Goal: Information Seeking & Learning: Learn about a topic

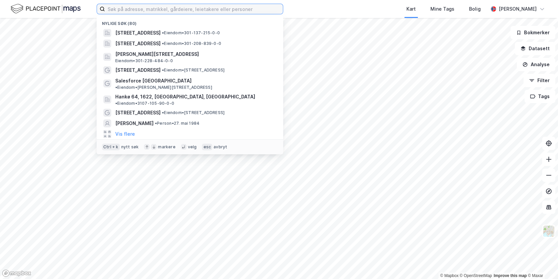
click at [127, 9] on input at bounding box center [194, 9] width 178 height 10
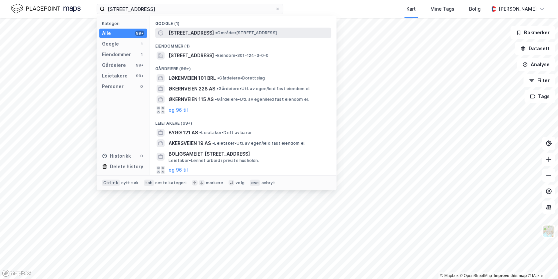
click at [186, 33] on span "[STREET_ADDRESS]" at bounding box center [191, 33] width 45 height 8
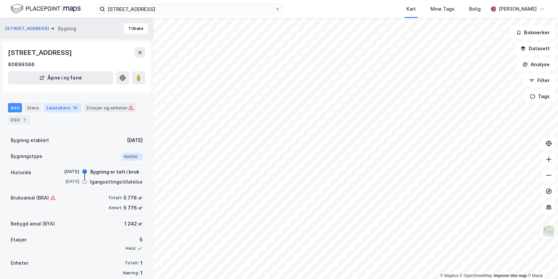
click at [60, 107] on div "Leietakere 16" at bounding box center [62, 107] width 37 height 9
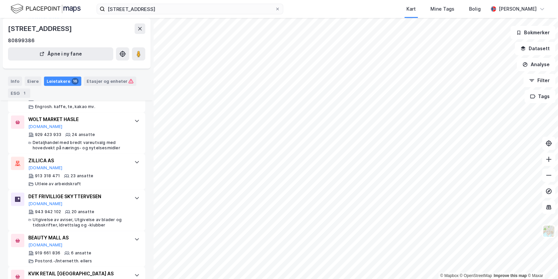
scroll to position [259, 0]
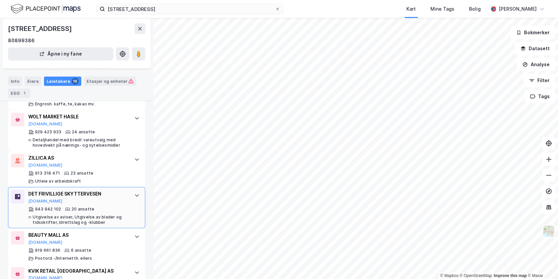
click at [134, 192] on div at bounding box center [137, 195] width 11 height 11
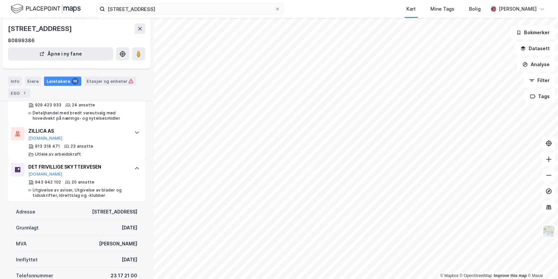
scroll to position [289, 0]
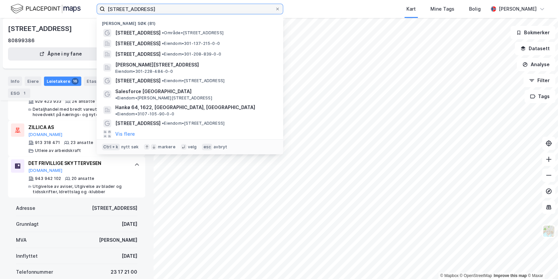
click at [147, 8] on input "[STREET_ADDRESS]" at bounding box center [190, 9] width 170 height 10
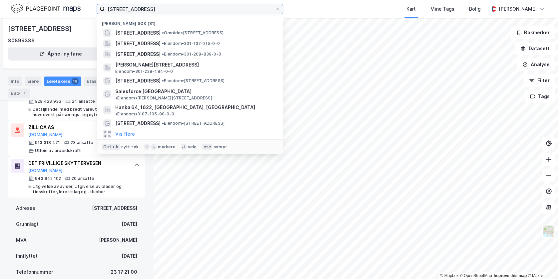
click at [147, 8] on input "[STREET_ADDRESS]" at bounding box center [190, 9] width 170 height 10
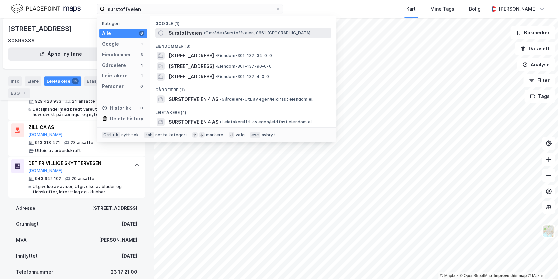
click at [180, 34] on span "Surstoffveien" at bounding box center [185, 33] width 33 height 8
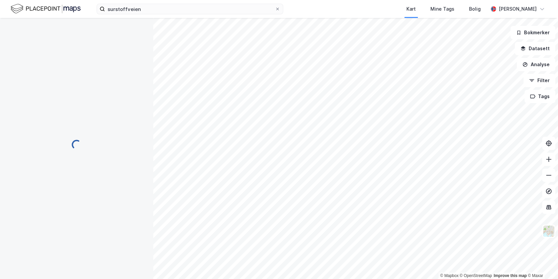
scroll to position [198, 0]
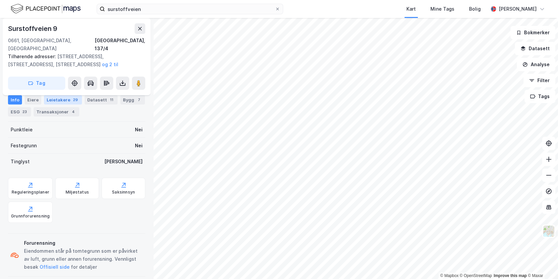
click at [62, 97] on div "Leietakere 29" at bounding box center [63, 99] width 38 height 9
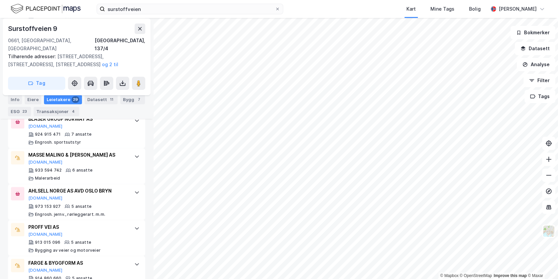
scroll to position [655, 0]
click at [63, 186] on div "AHLSELL NORGE AS AVD OSLO BRYN" at bounding box center [77, 190] width 99 height 8
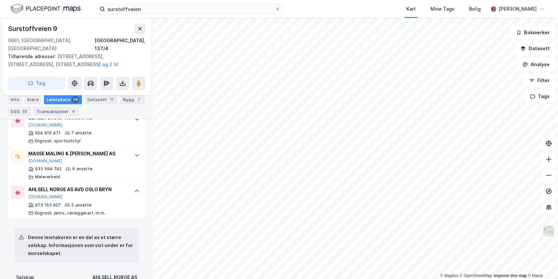
click at [63, 186] on div "AHLSELL NORGE AS AVD OSLO BRYN" at bounding box center [77, 190] width 99 height 8
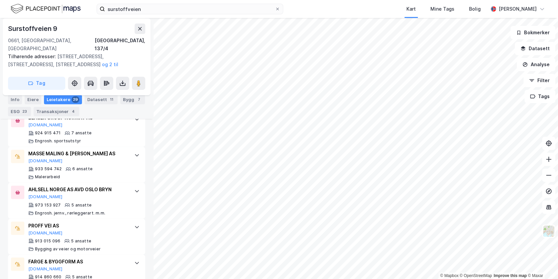
click at [63, 186] on div "AHLSELL NORGE AS AVD OSLO BRYN" at bounding box center [77, 190] width 99 height 8
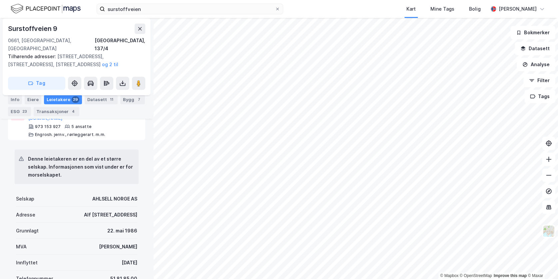
scroll to position [736, 0]
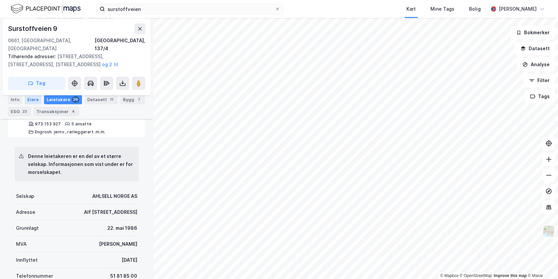
click at [31, 99] on div "Eiere" at bounding box center [33, 99] width 17 height 9
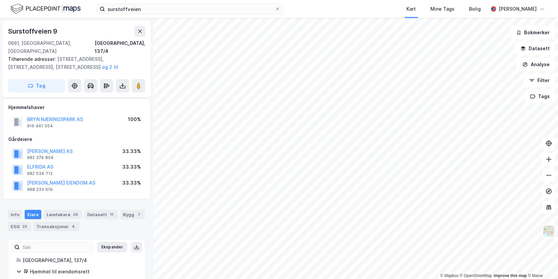
scroll to position [28, 0]
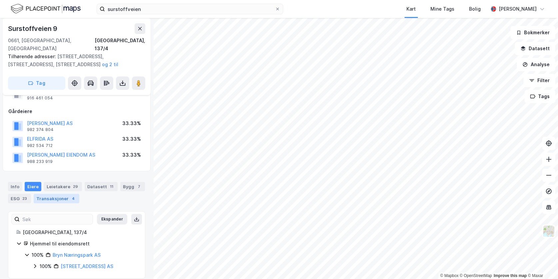
click at [79, 194] on div "Transaksjoner 4" at bounding box center [57, 198] width 46 height 9
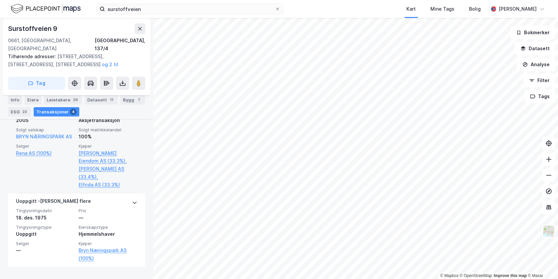
scroll to position [407, 0]
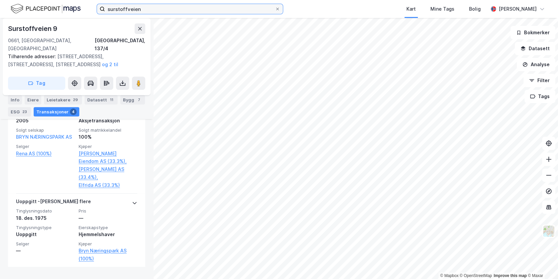
click at [193, 5] on input "surstoffveien" at bounding box center [190, 9] width 170 height 10
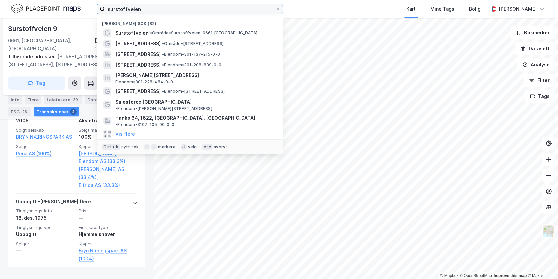
click at [193, 5] on input "surstoffveien" at bounding box center [190, 9] width 170 height 10
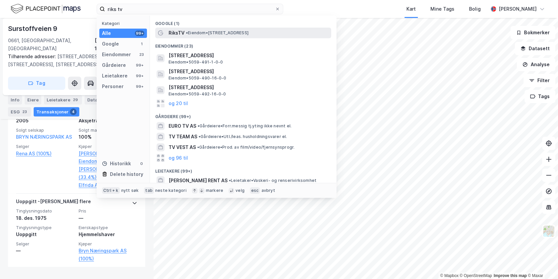
click at [187, 34] on span "•" at bounding box center [187, 32] width 2 height 5
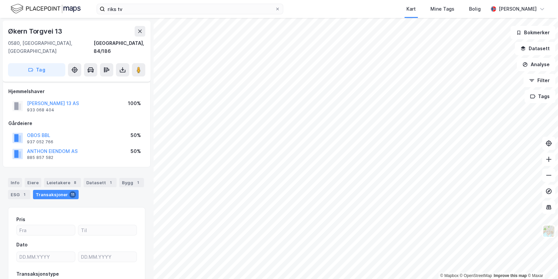
scroll to position [45, 0]
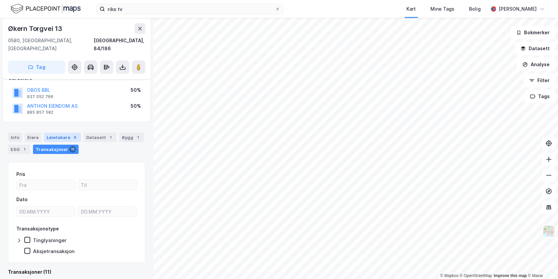
click at [60, 133] on div "Leietakere 8" at bounding box center [62, 137] width 37 height 9
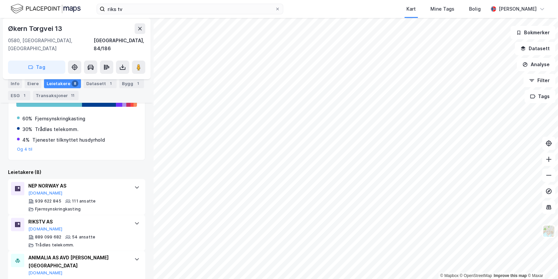
scroll to position [149, 0]
click at [57, 220] on div "RIKSTV AS [DOMAIN_NAME]" at bounding box center [77, 225] width 99 height 14
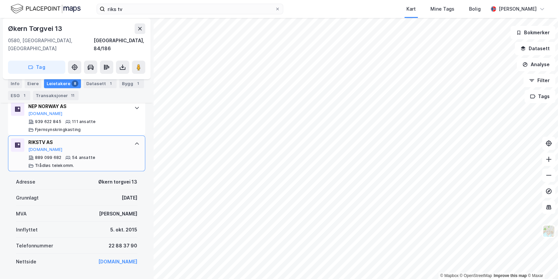
scroll to position [235, 0]
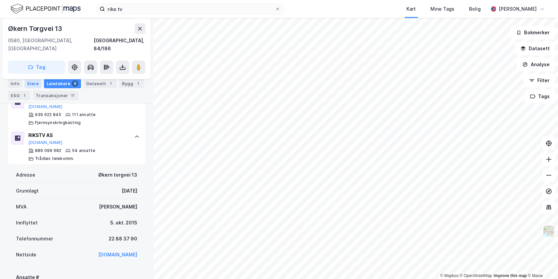
click at [31, 83] on div "Eiere" at bounding box center [33, 83] width 17 height 9
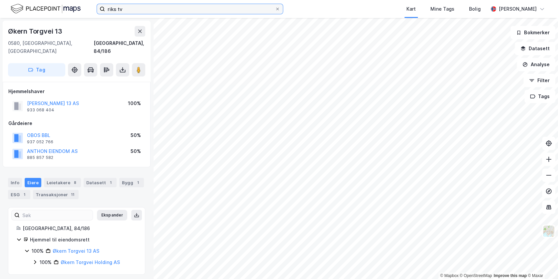
click at [171, 13] on input "riks tv" at bounding box center [190, 9] width 170 height 10
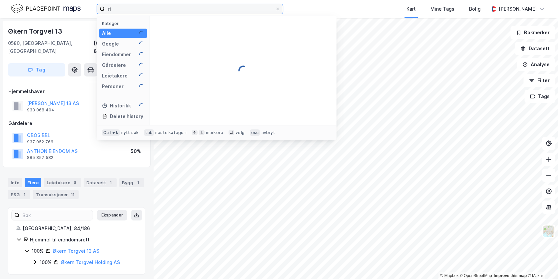
type input "r"
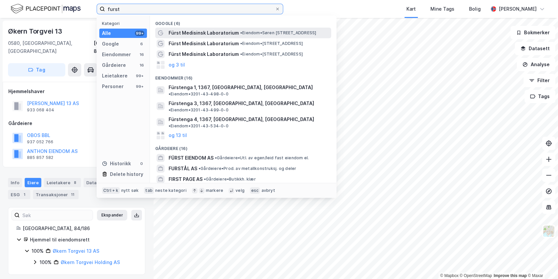
type input "furst"
click at [211, 34] on span "Fürst Medisinsk Laboratorium" at bounding box center [204, 33] width 70 height 8
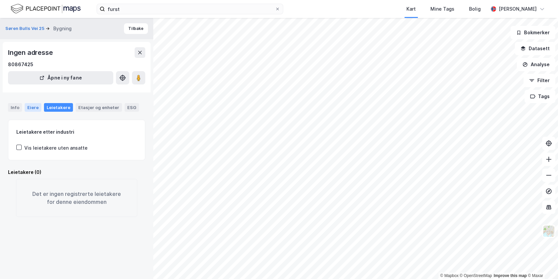
click at [32, 108] on div "Eiere" at bounding box center [33, 107] width 17 height 9
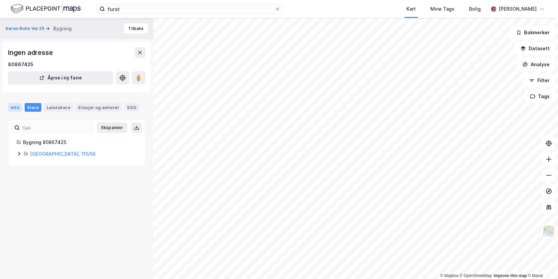
click at [14, 103] on div "Info" at bounding box center [15, 107] width 14 height 9
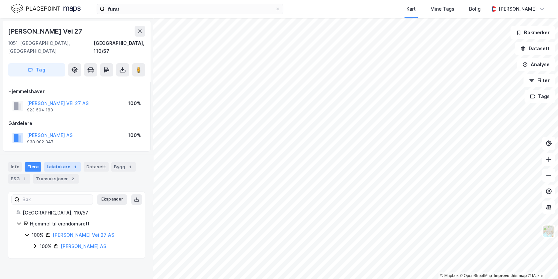
click at [57, 163] on div "Leietakere 1" at bounding box center [62, 167] width 37 height 9
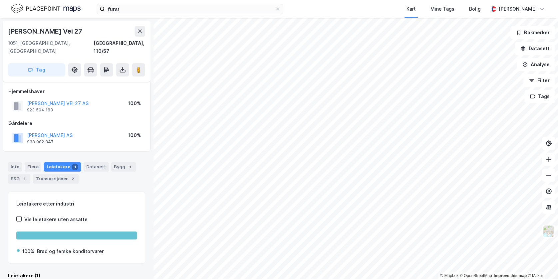
scroll to position [47, 0]
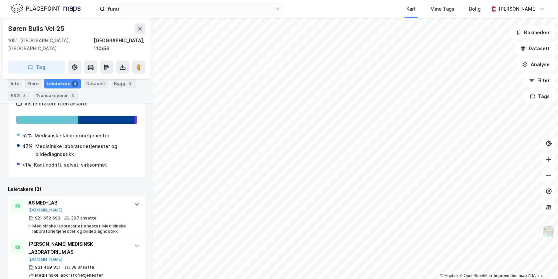
scroll to position [162, 0]
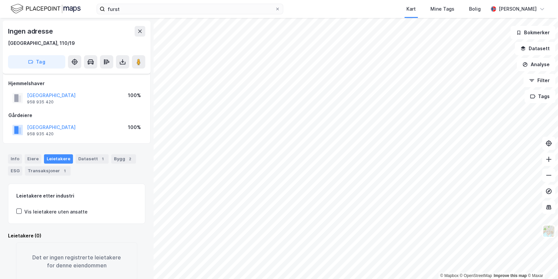
scroll to position [17, 0]
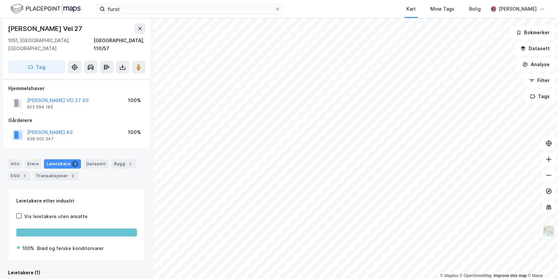
scroll to position [47, 0]
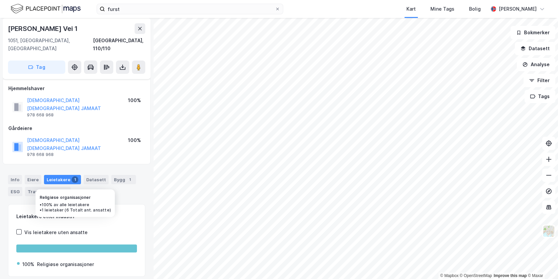
scroll to position [39, 0]
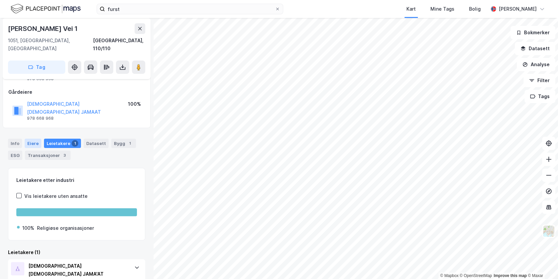
click at [34, 139] on div "Eiere" at bounding box center [33, 143] width 17 height 9
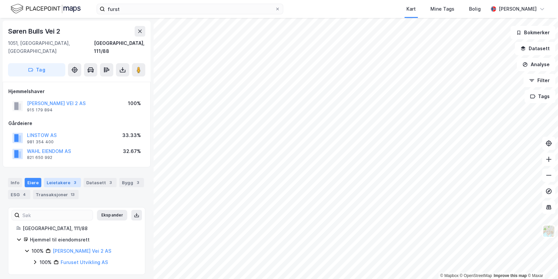
click at [66, 178] on div "Leietakere 3" at bounding box center [62, 182] width 37 height 9
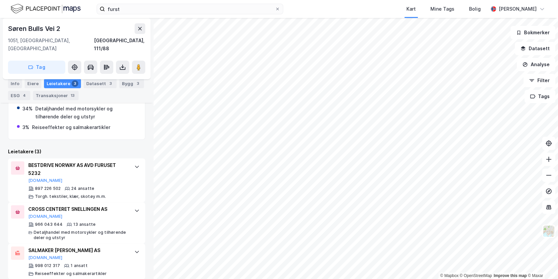
scroll to position [169, 0]
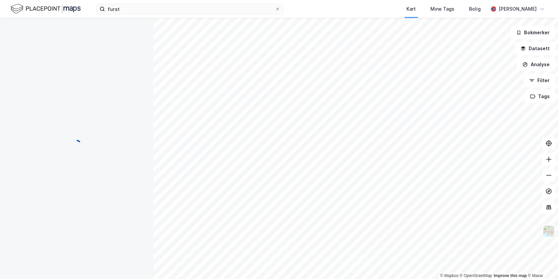
scroll to position [33, 0]
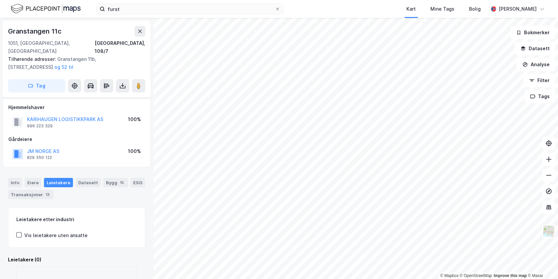
scroll to position [33, 0]
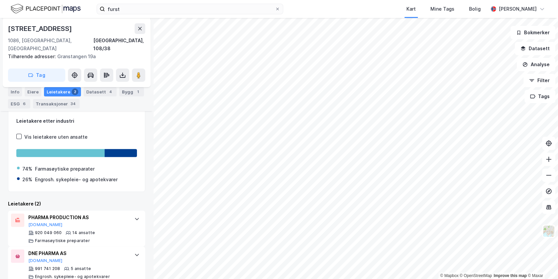
scroll to position [126, 0]
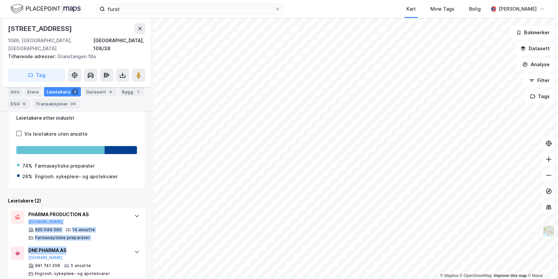
click at [321, 191] on div "© Mapbox © OpenStreetMap Improve this map © Maxar [STREET_ADDRESS] Oslo, 108/38…" at bounding box center [279, 148] width 558 height 261
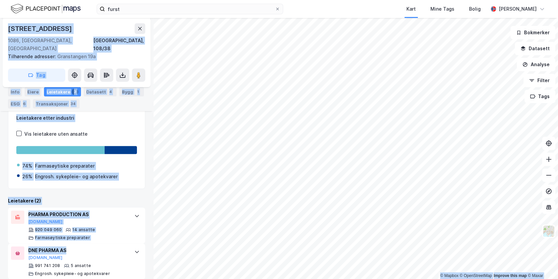
click at [90, 130] on div "Vis leietakere uten ansatte" at bounding box center [76, 134] width 121 height 8
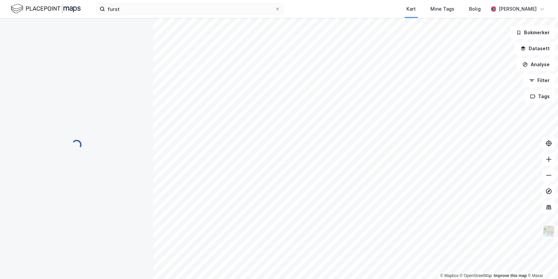
scroll to position [0, 0]
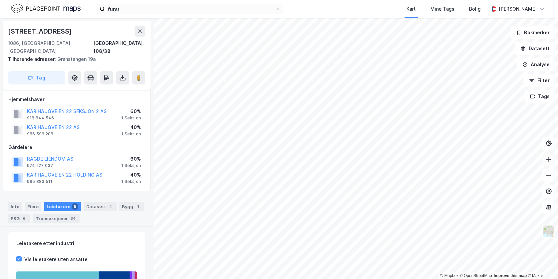
click at [543, 153] on div "© Mapbox © OpenStreetMap Improve this map © Maxar [STREET_ADDRESS] Oslo, 108/38…" at bounding box center [279, 148] width 558 height 261
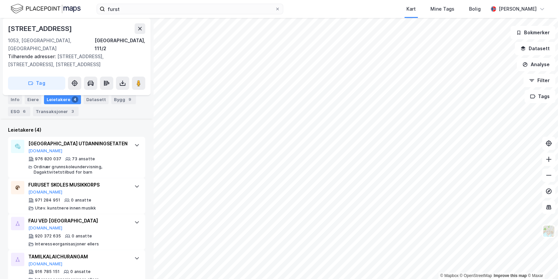
scroll to position [198, 0]
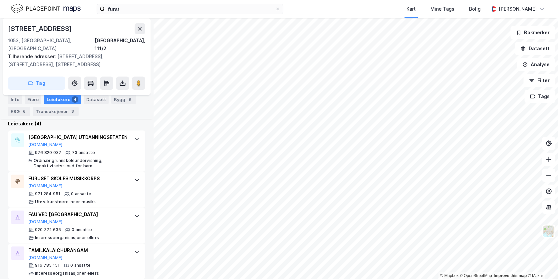
click at [330, 0] on html "furst Kart Mine Tags [PERSON_NAME] © Mapbox © OpenStreetMap Improve this map © …" at bounding box center [279, 139] width 558 height 279
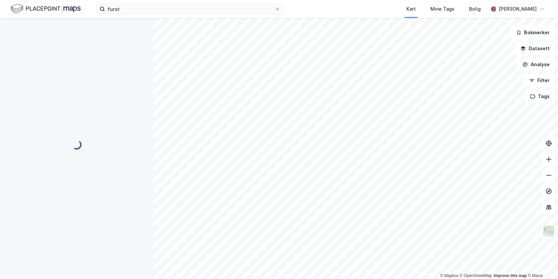
scroll to position [24, 0]
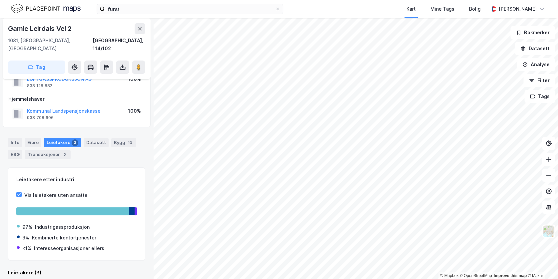
click at [403, 0] on html "furst Kart Mine Tags [PERSON_NAME] © Mapbox © OpenStreetMap Improve this map © …" at bounding box center [279, 139] width 558 height 279
